Goal: Use online tool/utility: Use online tool/utility

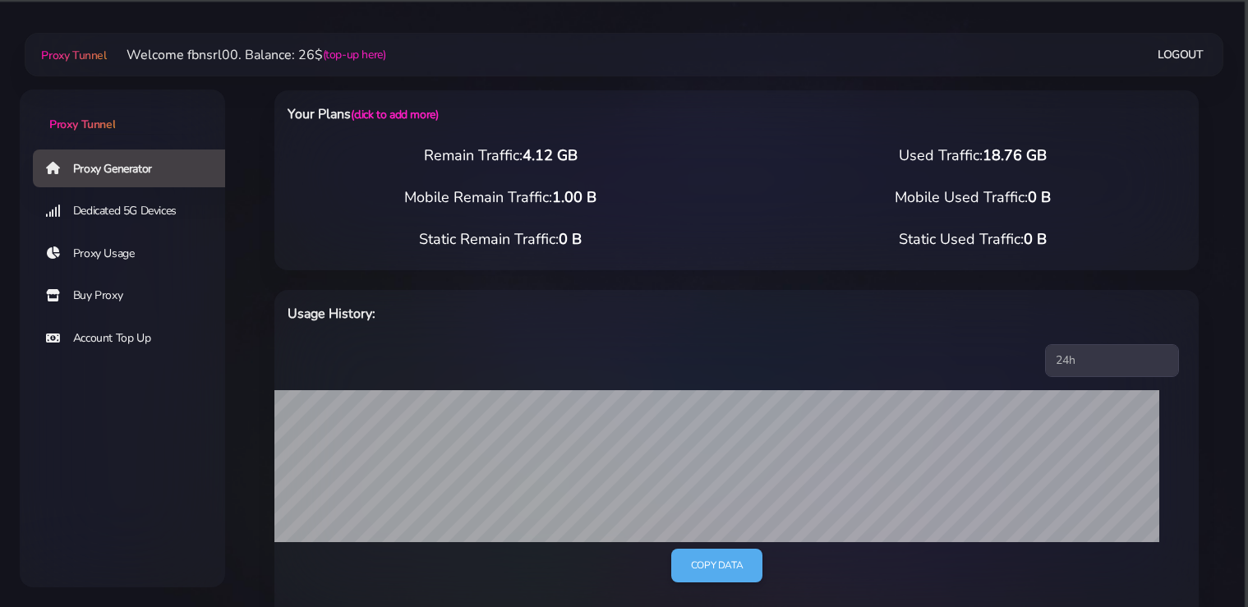
select select "static"
select select "IT"
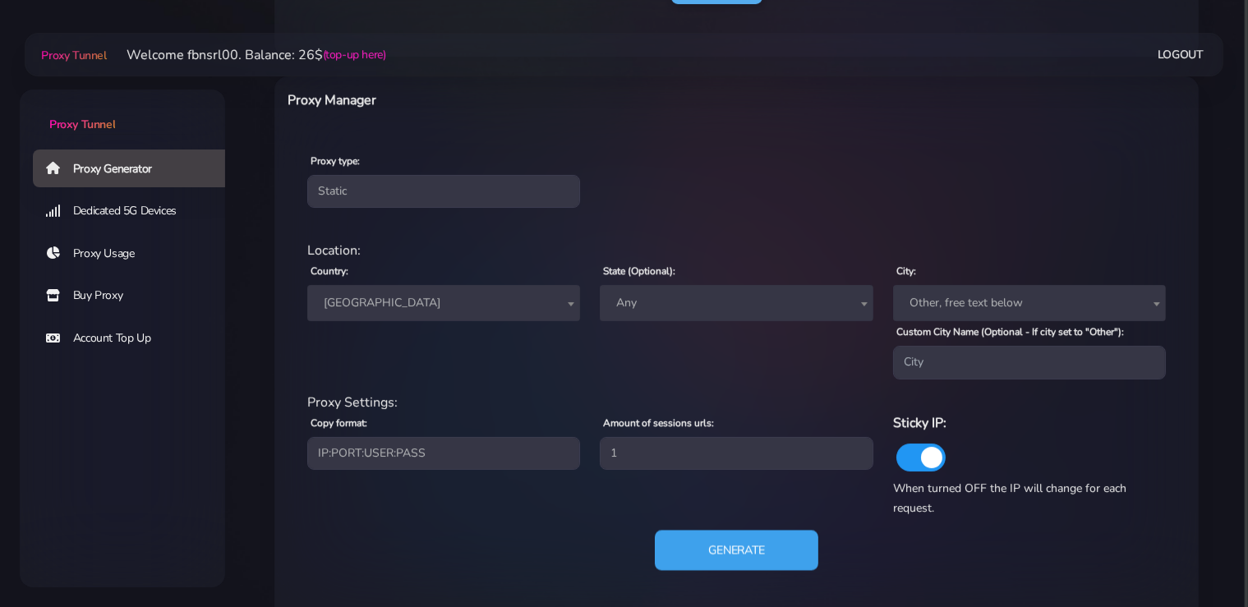
click at [710, 555] on button "Generate" at bounding box center [736, 550] width 163 height 40
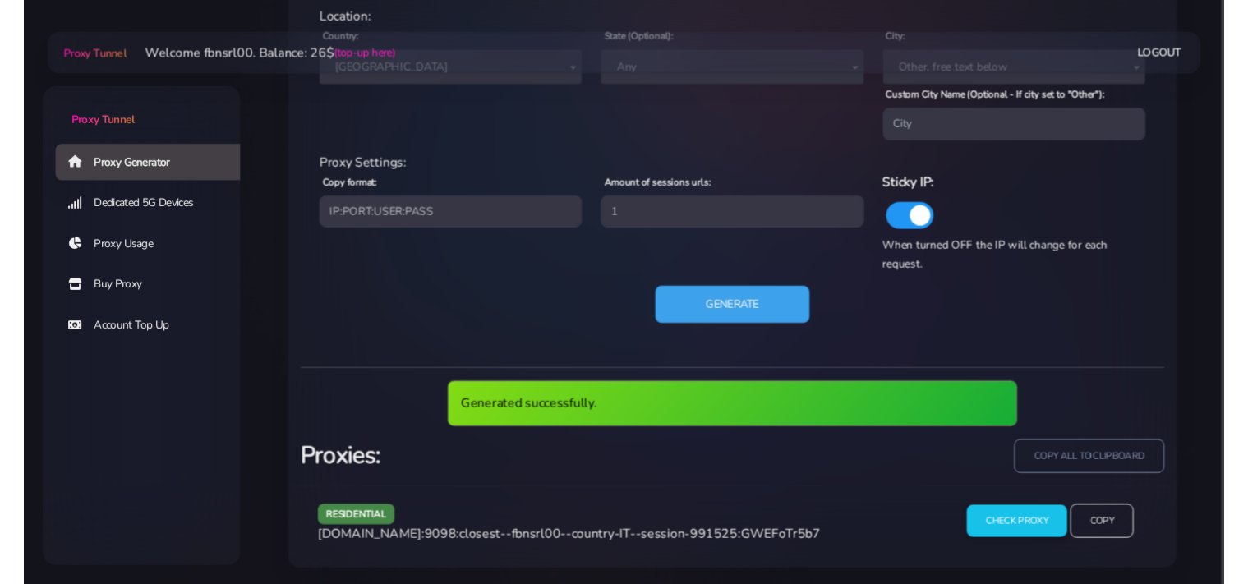
scroll to position [752, 0]
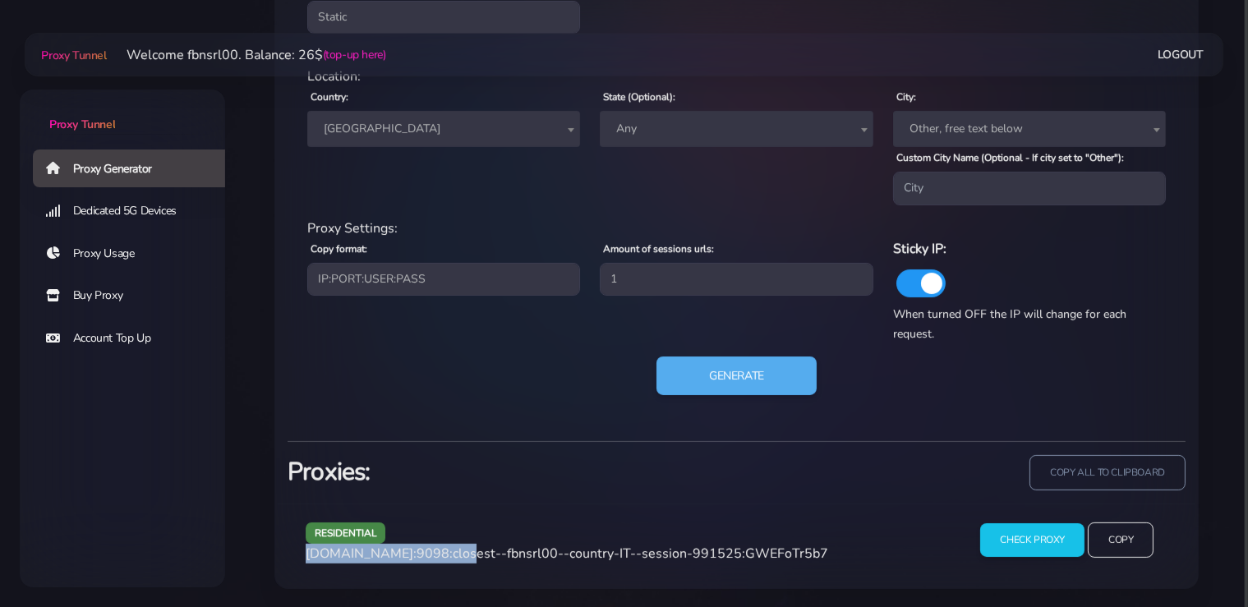
drag, startPoint x: 449, startPoint y: 551, endPoint x: 301, endPoint y: 557, distance: 148.8
click at [301, 557] on div "residential [DOMAIN_NAME]:9098:closest--fbnsrl00--country-IT--session-991525:GW…" at bounding box center [626, 546] width 661 height 48
copy span "[DOMAIN_NAME]:9098"
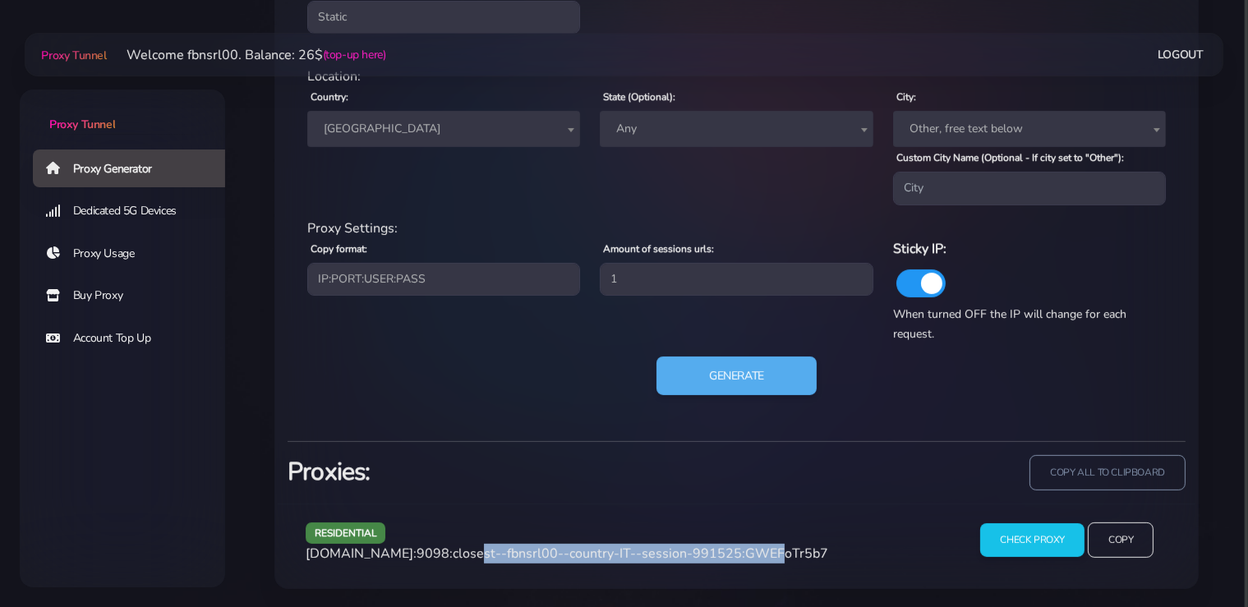
drag, startPoint x: 735, startPoint y: 551, endPoint x: 453, endPoint y: 554, distance: 281.7
click at [453, 554] on span "[DOMAIN_NAME]:9098:closest--fbnsrl00--country-IT--session-991525:GWEFoTr5b7" at bounding box center [567, 554] width 522 height 18
copy span "closest--fbnsrl00--country-IT--session-991525"
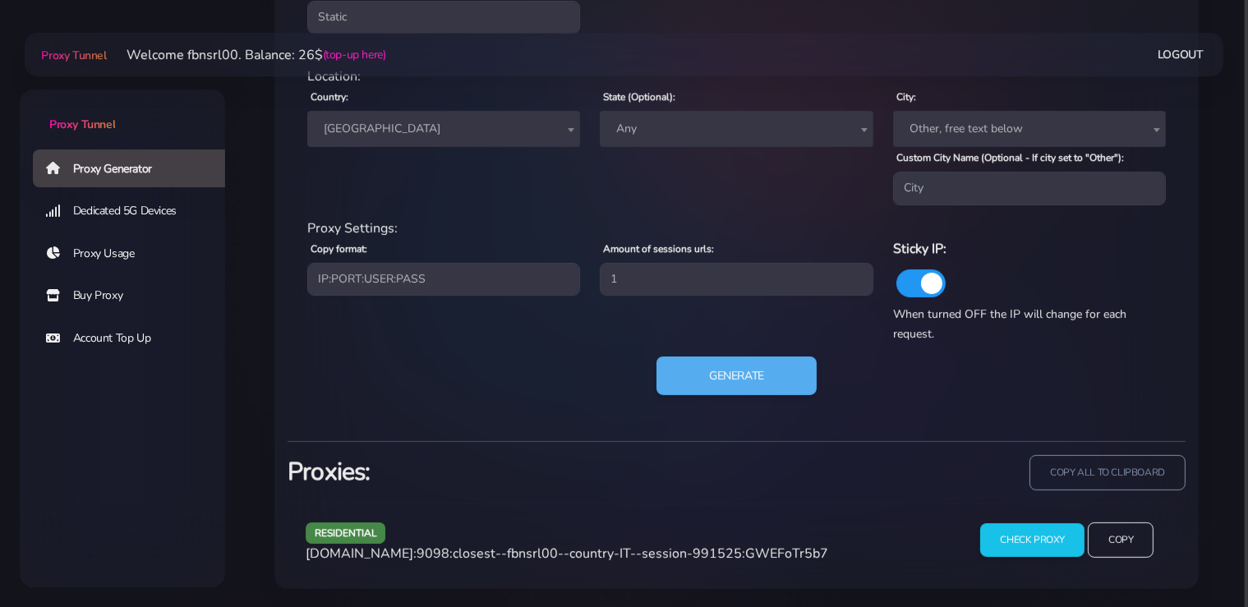
click at [787, 555] on span "[DOMAIN_NAME]:9098:closest--fbnsrl00--country-IT--session-991525:GWEFoTr5b7" at bounding box center [567, 554] width 522 height 18
copy span "GWEFoTr5b7"
